Goal: Information Seeking & Learning: Understand process/instructions

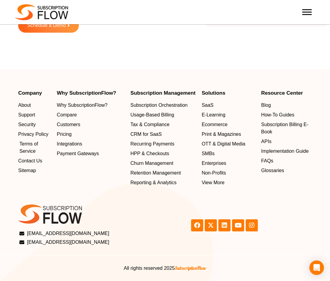
click at [26, 141] on span "Terms of Service" at bounding box center [34, 148] width 31 height 15
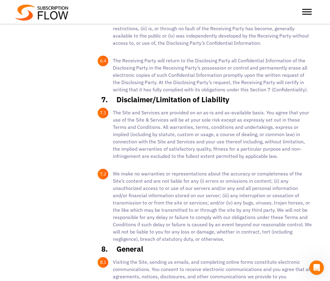
scroll to position [1507, 0]
drag, startPoint x: 150, startPoint y: 219, endPoint x: 103, endPoint y: 156, distance: 78.4
click at [110, 170] on p "7.2 We make no warranties or representations about the accuracy or completeness…" at bounding box center [211, 206] width 202 height 73
copy p "2 We make no warranties or representations about the accuracy or completeness o…"
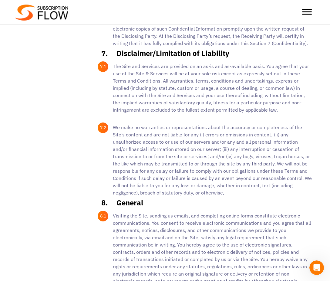
scroll to position [1549, 0]
